Goal: Transaction & Acquisition: Purchase product/service

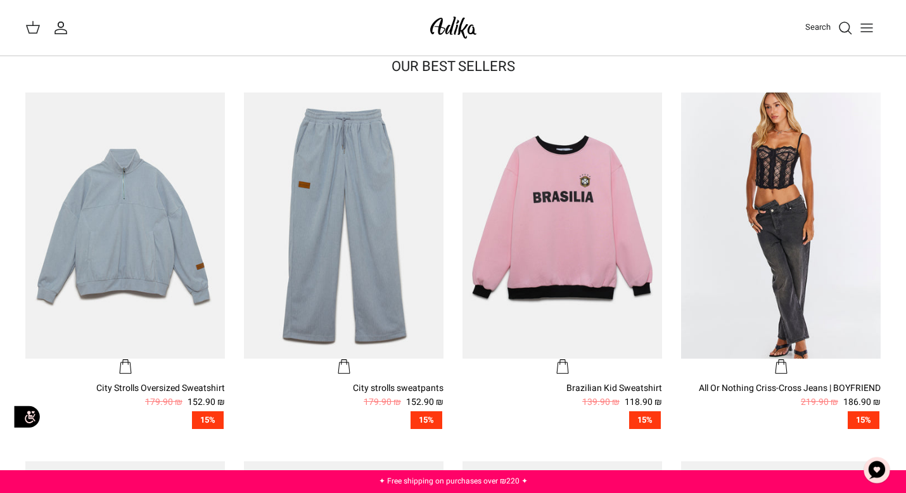
scroll to position [352, 0]
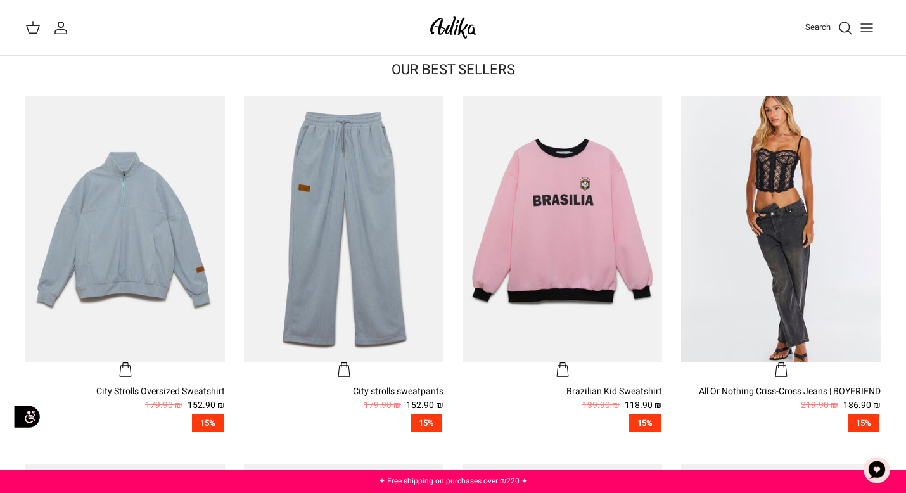
click at [868, 30] on icon "Toggle menu" at bounding box center [866, 27] width 15 height 15
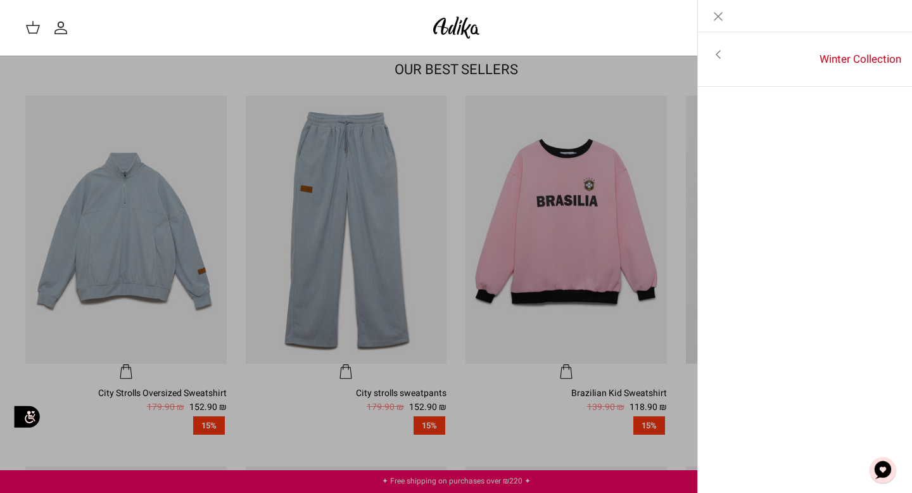
click at [717, 15] on line "Close" at bounding box center [719, 17] width 8 height 8
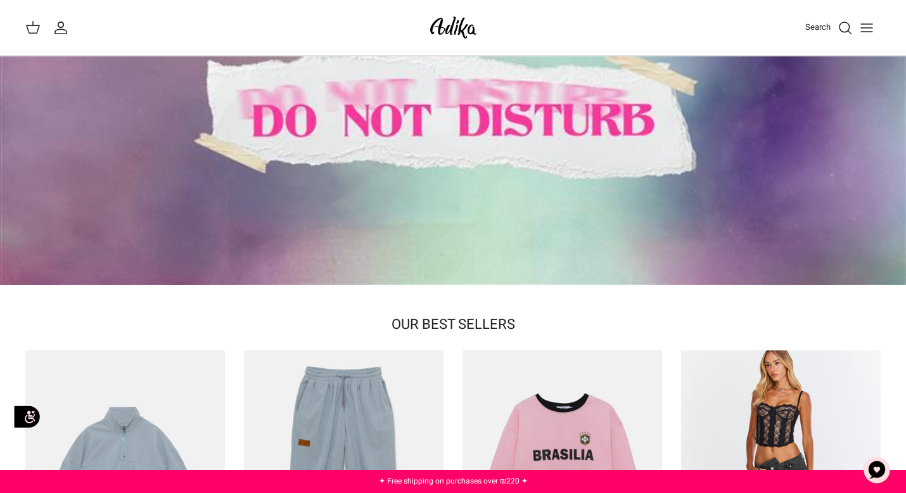
scroll to position [0, 0]
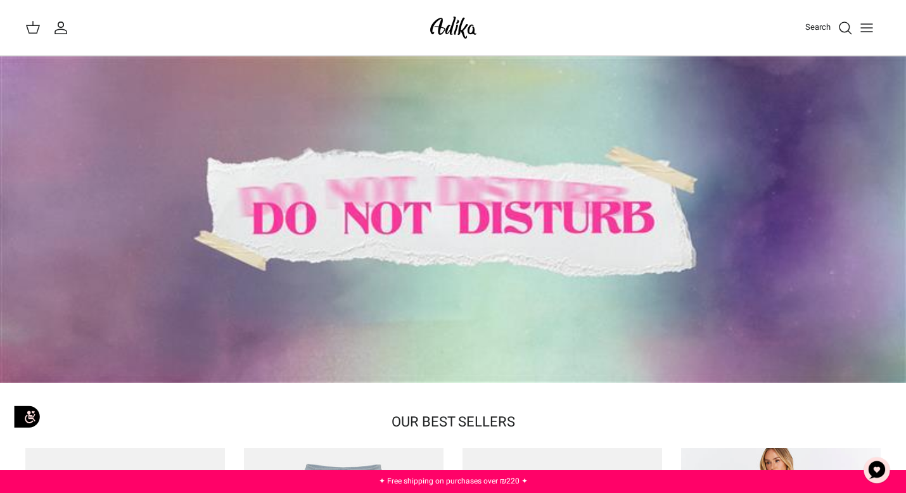
click at [438, 240] on div at bounding box center [453, 219] width 906 height 326
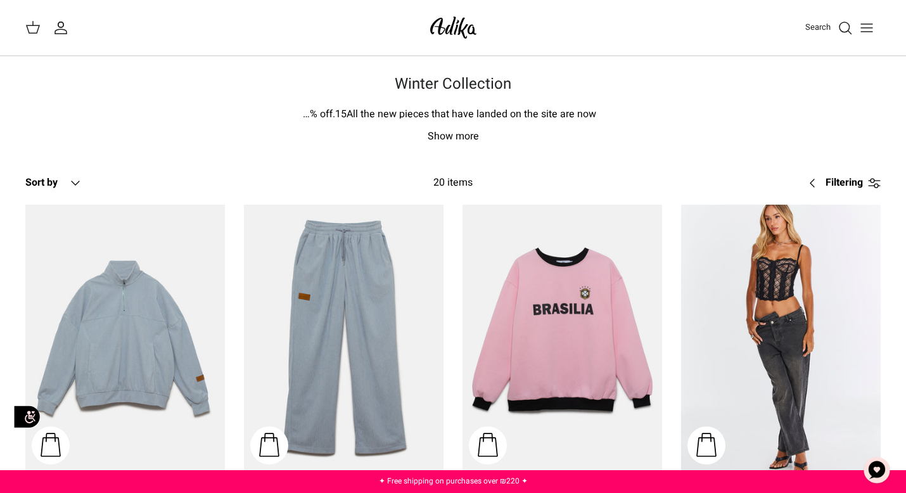
click at [36, 23] on icon at bounding box center [32, 27] width 15 height 15
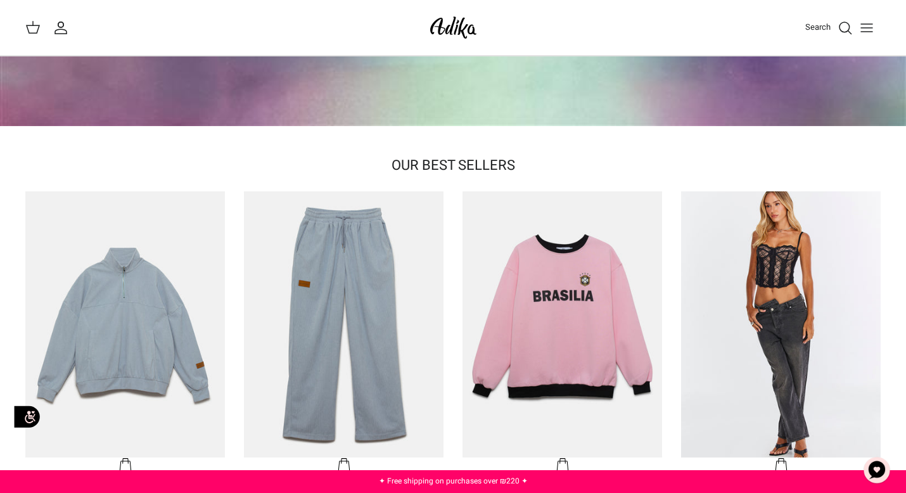
scroll to position [192, 0]
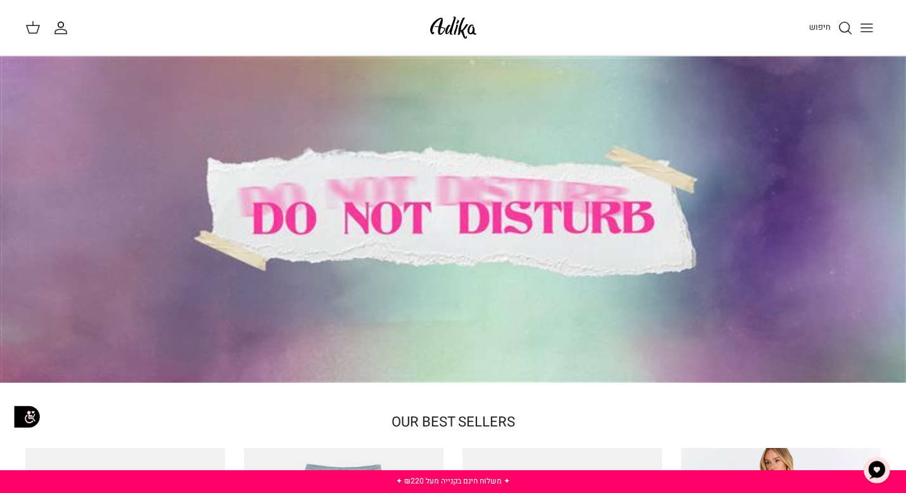
click at [868, 24] on line "Toggle menu" at bounding box center [866, 24] width 11 height 0
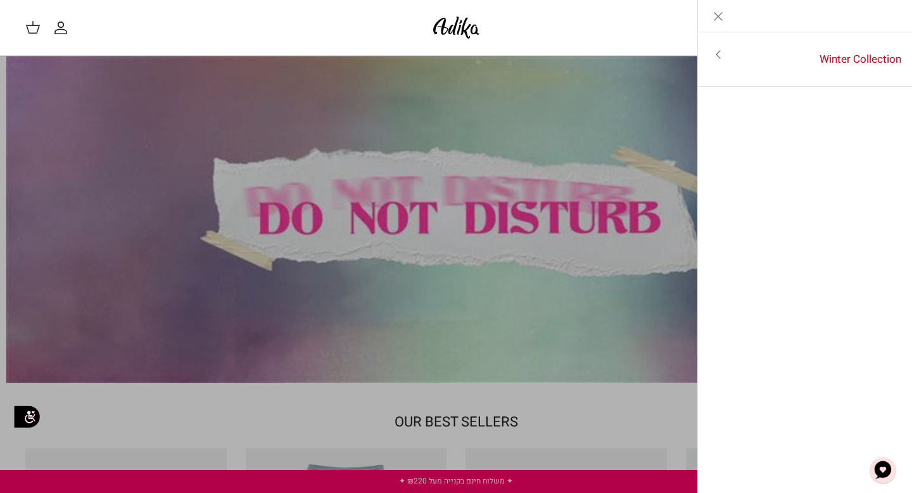
click at [715, 53] on icon "Toggle menu" at bounding box center [718, 54] width 15 height 15
click at [722, 15] on icon "Close" at bounding box center [718, 16] width 15 height 15
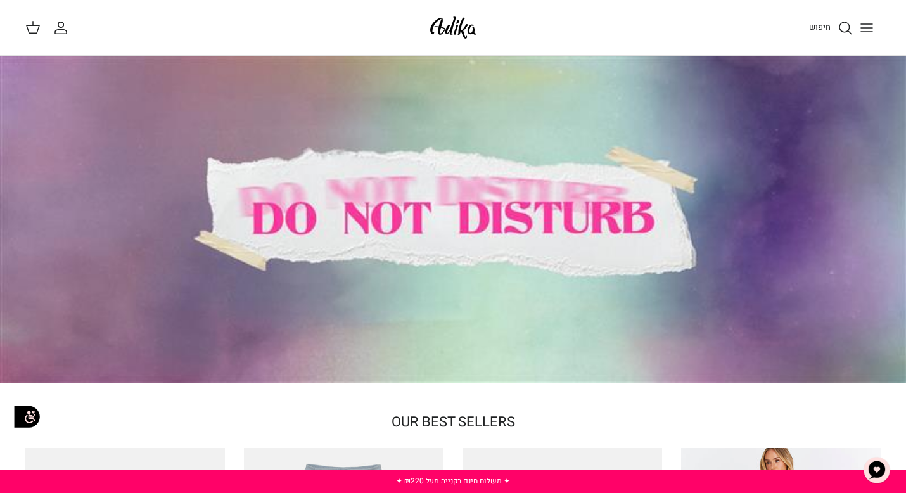
click at [816, 28] on span "חיפוש" at bounding box center [820, 27] width 22 height 12
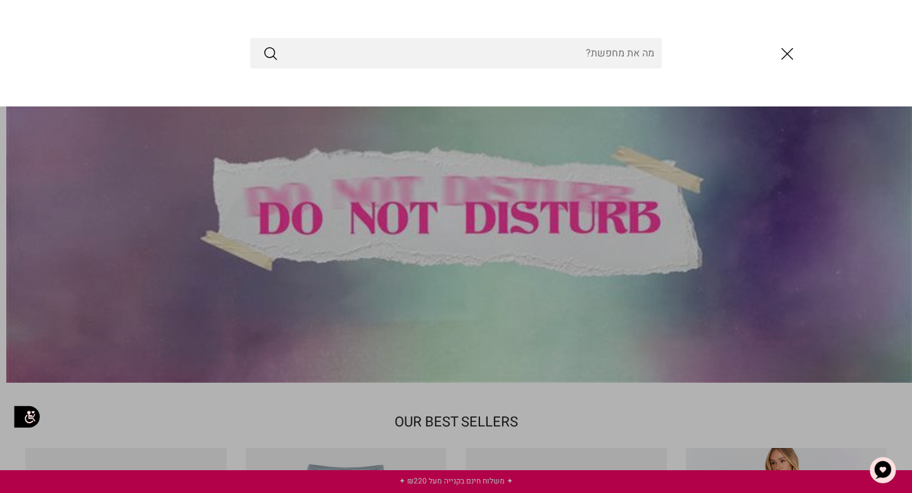
click at [788, 53] on icon "סגור" at bounding box center [788, 54] width 22 height 22
